Goal: Share content

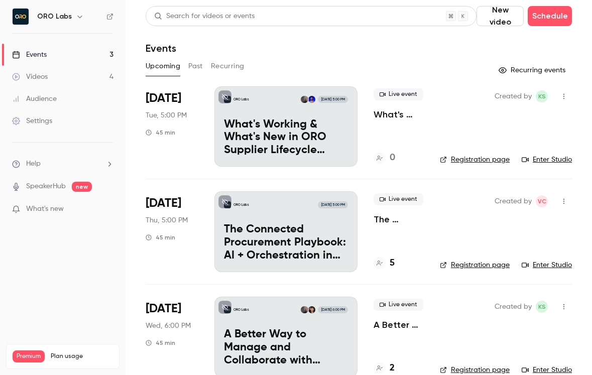
click at [60, 76] on link "Videos 4" at bounding box center [63, 77] width 126 height 22
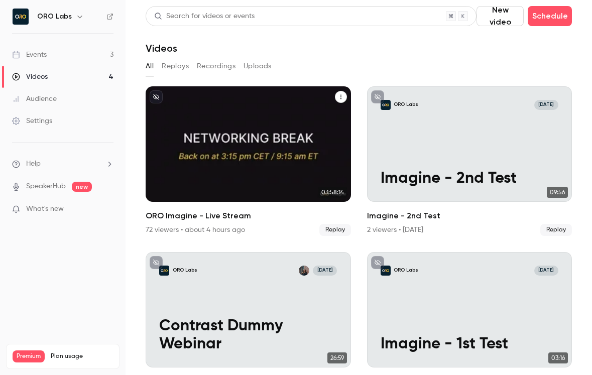
click at [293, 120] on div "ORO Labs [DATE] ORO Imagine - Live Stream" at bounding box center [249, 144] width 206 height 116
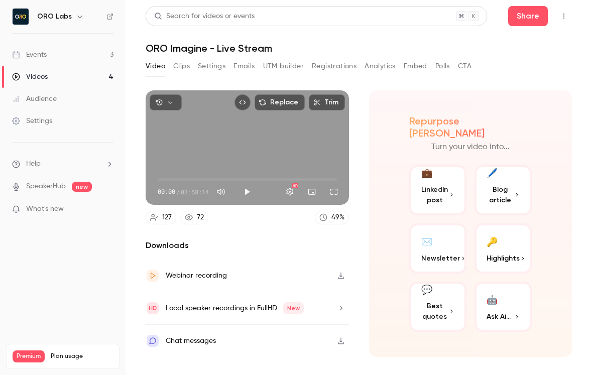
click at [491, 236] on div "🔑" at bounding box center [492, 242] width 11 height 16
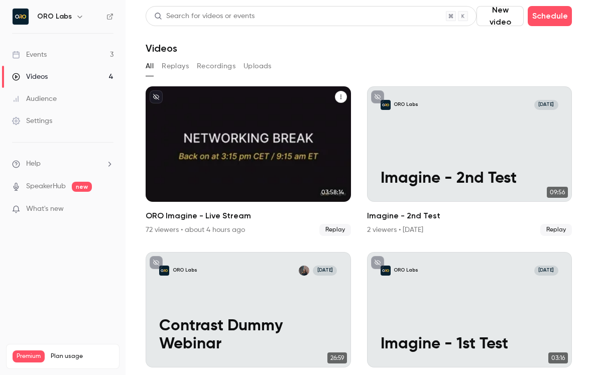
click at [231, 126] on div "ORO Labs [DATE] ORO Imagine - Live Stream" at bounding box center [249, 144] width 206 height 116
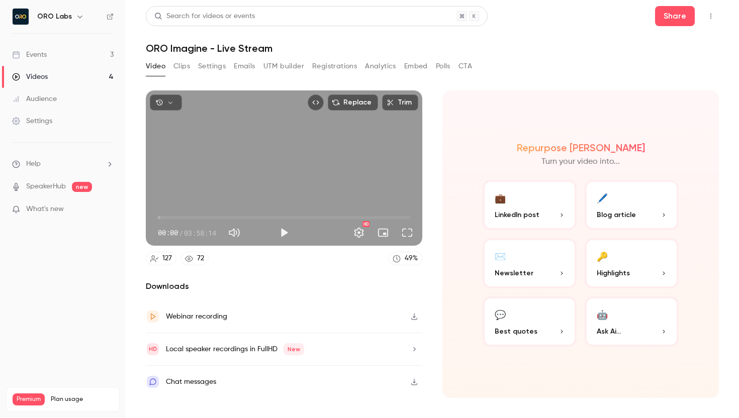
click at [538, 209] on button "💼 LinkedIn post" at bounding box center [529, 205] width 94 height 50
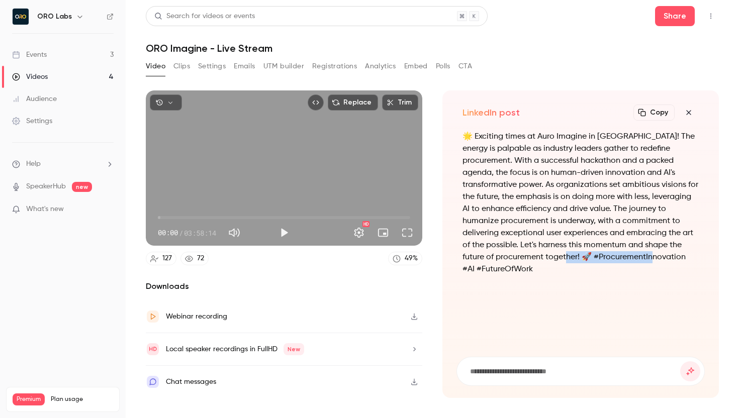
drag, startPoint x: 600, startPoint y: 255, endPoint x: 509, endPoint y: 257, distance: 91.5
click at [509, 257] on p "🌟 Exciting times at Auro Imagine in [GEOGRAPHIC_DATA]! The energy is palpable a…" at bounding box center [580, 203] width 236 height 145
copy p "rocurementInnovation #"
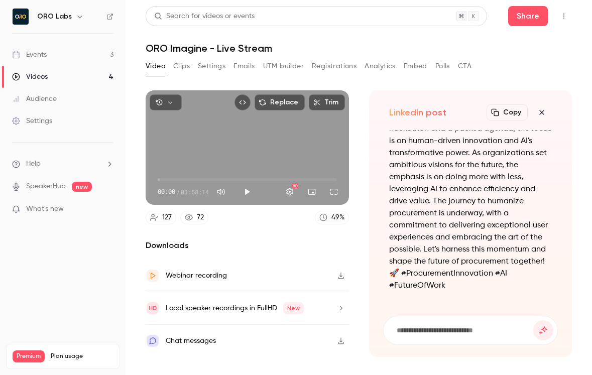
click at [184, 74] on div "Video Clips Settings Emails UTM builder Registrations Analytics Embed Polls CTA" at bounding box center [309, 68] width 326 height 20
click at [187, 66] on button "Clips" at bounding box center [181, 66] width 17 height 16
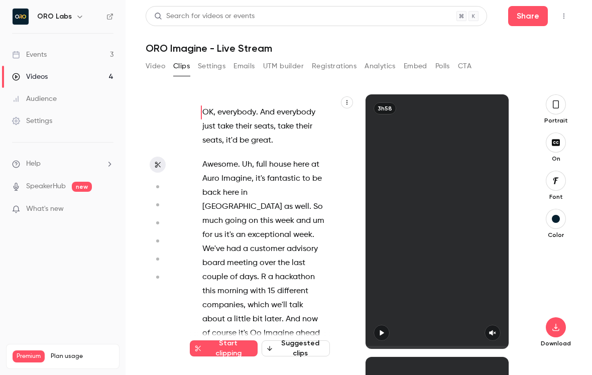
click at [370, 69] on button "Analytics" at bounding box center [380, 66] width 31 height 16
